Goal: Task Accomplishment & Management: Manage account settings

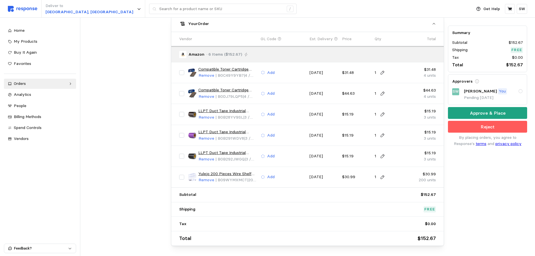
scroll to position [274, 0]
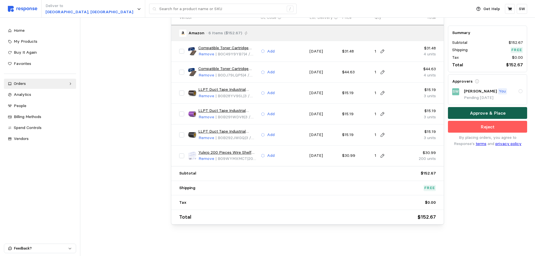
click at [479, 114] on p "Approve & Place" at bounding box center [488, 113] width 36 height 7
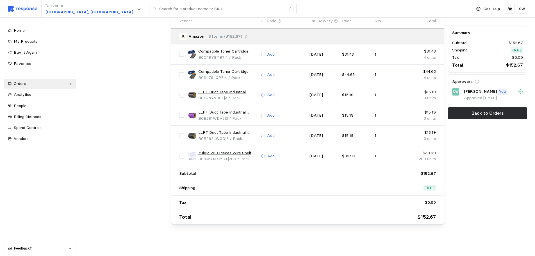
scroll to position [0, 0]
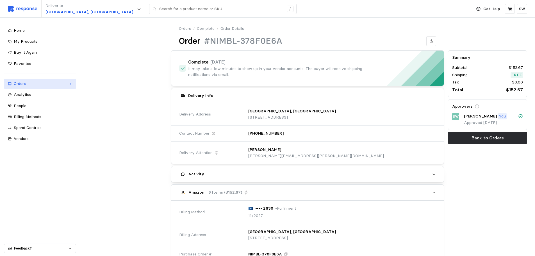
click at [40, 84] on div "Orders" at bounding box center [40, 84] width 53 height 6
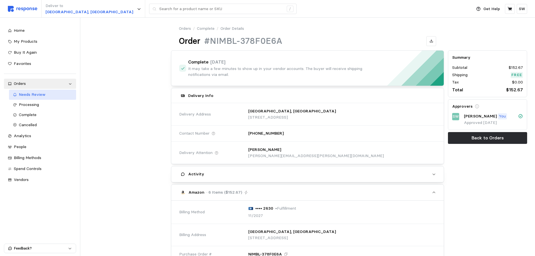
click at [34, 97] on div "Needs Review" at bounding box center [45, 95] width 53 height 6
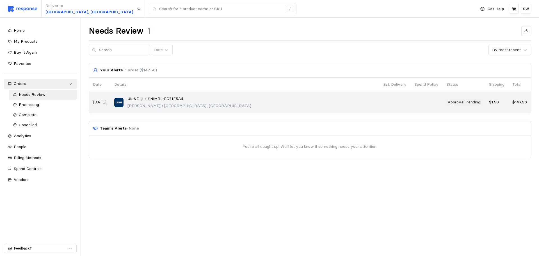
click at [177, 109] on td "ULINE • #NIMBL-FC71E5A4 [PERSON_NAME] • [GEOGRAPHIC_DATA], [GEOGRAPHIC_DATA]" at bounding box center [244, 102] width 269 height 21
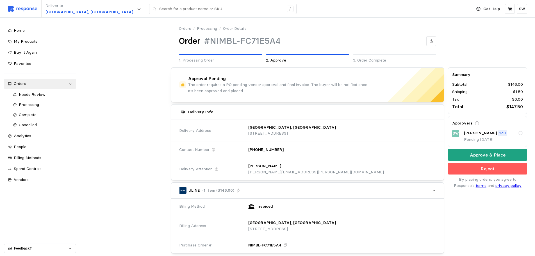
scroll to position [112, 0]
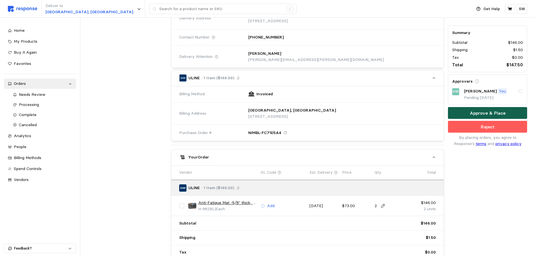
click at [482, 114] on p "Approve & Place" at bounding box center [488, 113] width 36 height 7
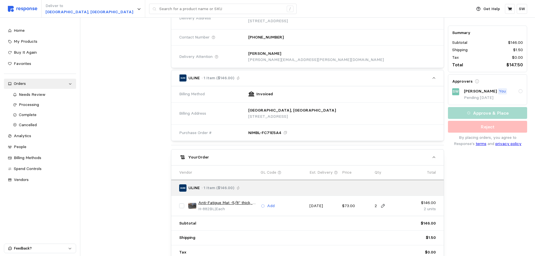
scroll to position [0, 0]
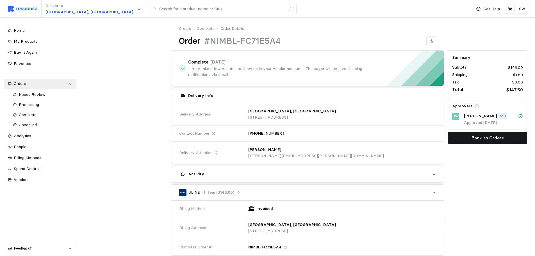
click at [492, 140] on p "Back to Orders" at bounding box center [488, 137] width 32 height 7
